Goal: Information Seeking & Learning: Learn about a topic

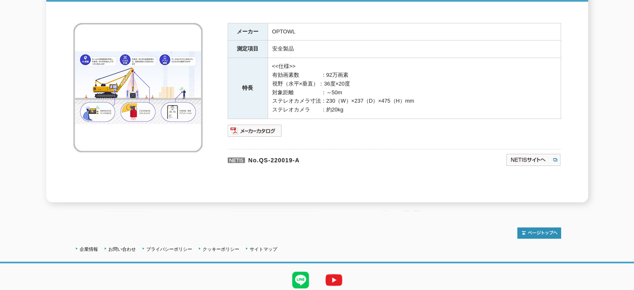
scroll to position [133, 0]
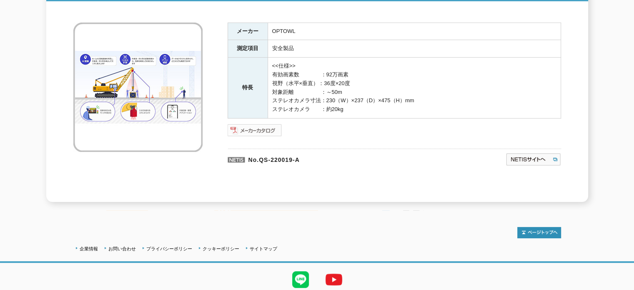
click at [260, 126] on img at bounding box center [255, 129] width 55 height 13
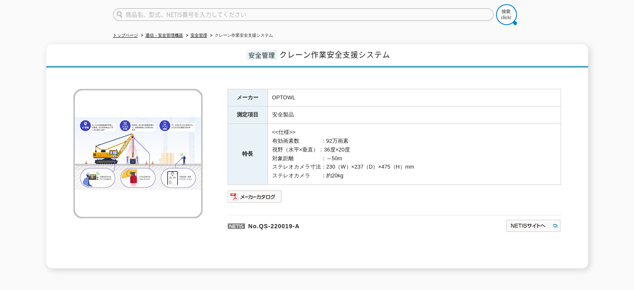
scroll to position [0, 0]
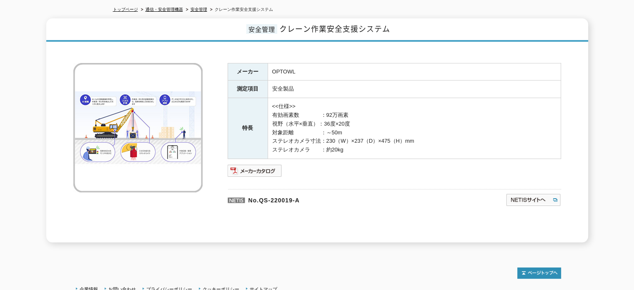
scroll to position [74, 0]
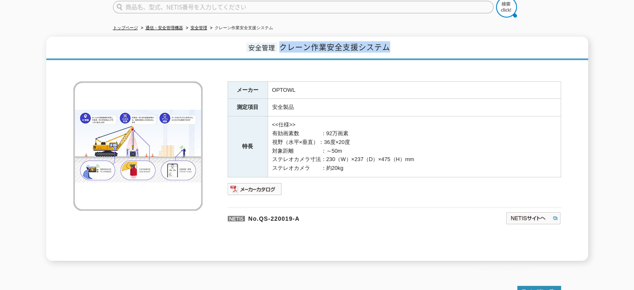
drag, startPoint x: 282, startPoint y: 41, endPoint x: 420, endPoint y: 45, distance: 138.4
click at [420, 45] on h1 "安全管理 クレーン作業安全支援システム" at bounding box center [317, 48] width 542 height 23
click at [258, 183] on img at bounding box center [255, 188] width 55 height 13
